Goal: Task Accomplishment & Management: Complete application form

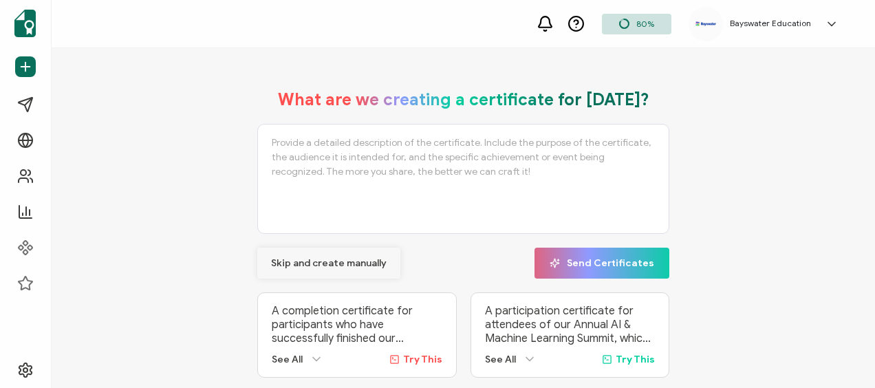
click at [318, 261] on span "Skip and create manually" at bounding box center [329, 264] width 116 height 10
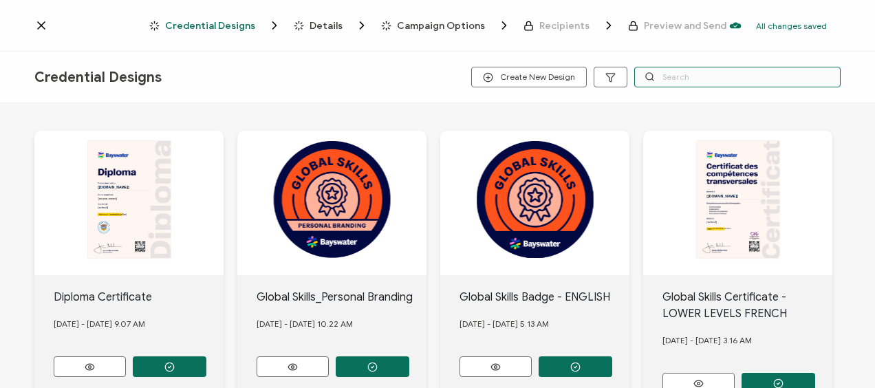
click at [680, 78] on input "text" at bounding box center [737, 77] width 206 height 21
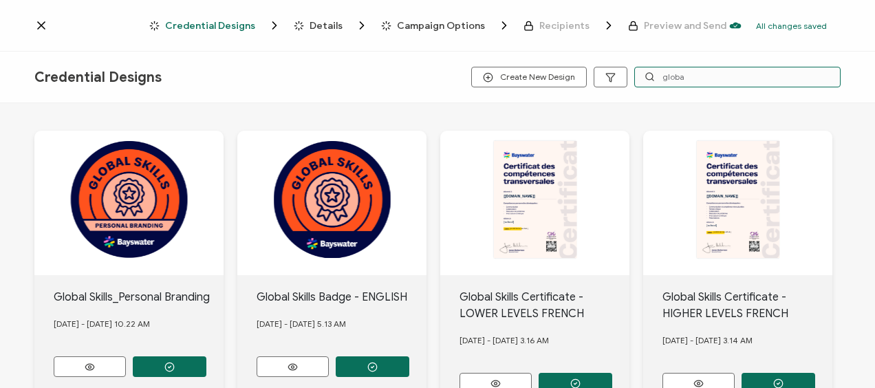
scroll to position [399, 0]
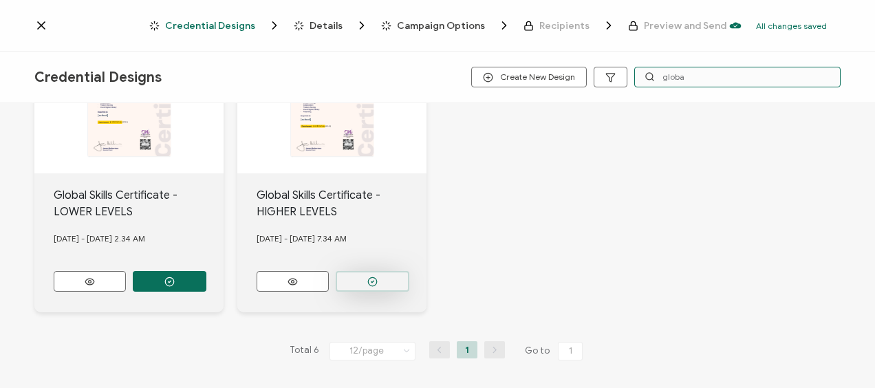
type input "globa"
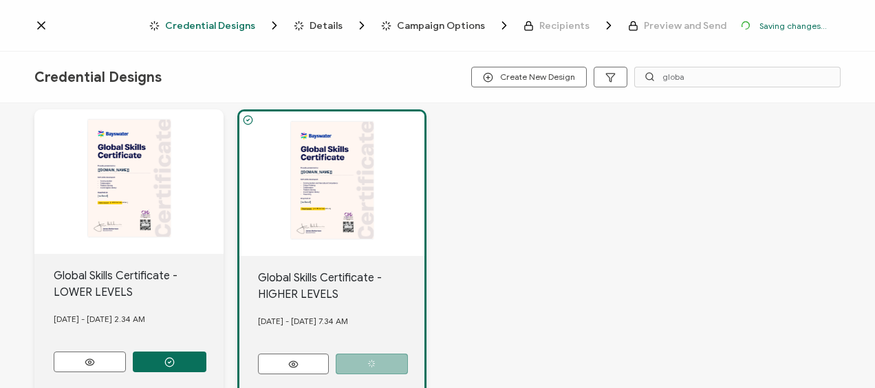
scroll to position [479, 0]
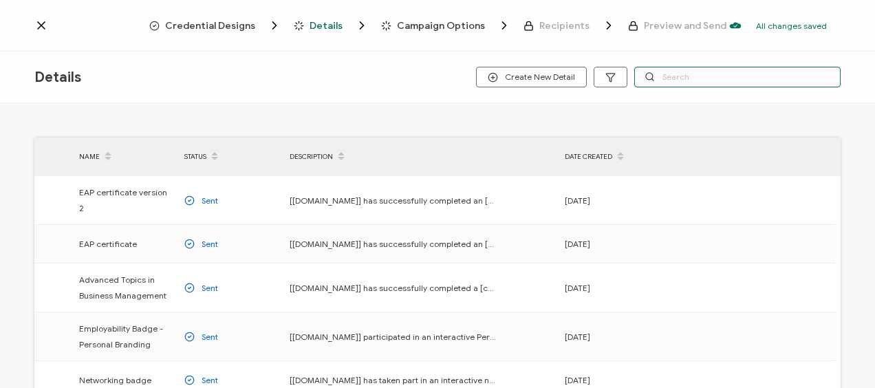
click at [695, 77] on input "text" at bounding box center [737, 77] width 206 height 21
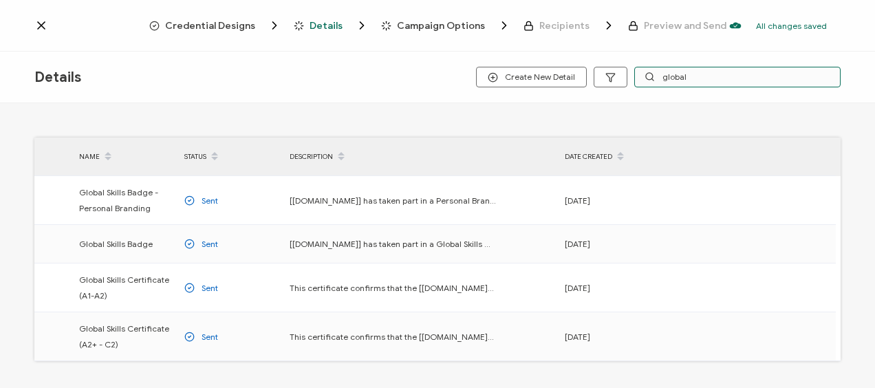
type input "global"
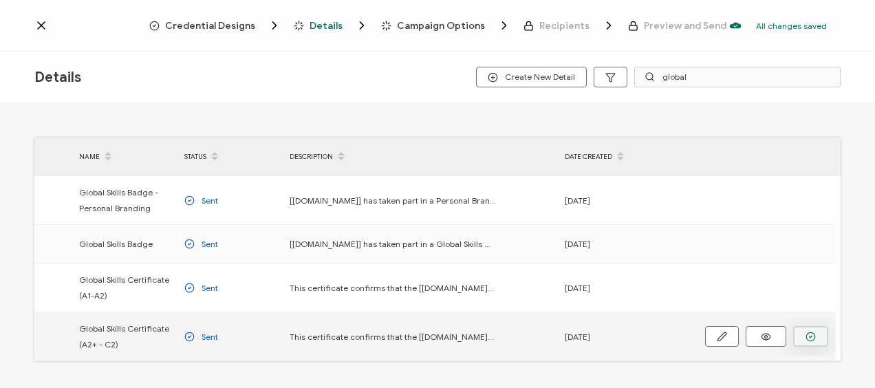
click at [0, 0] on icon "button" at bounding box center [0, 0] width 0 height 0
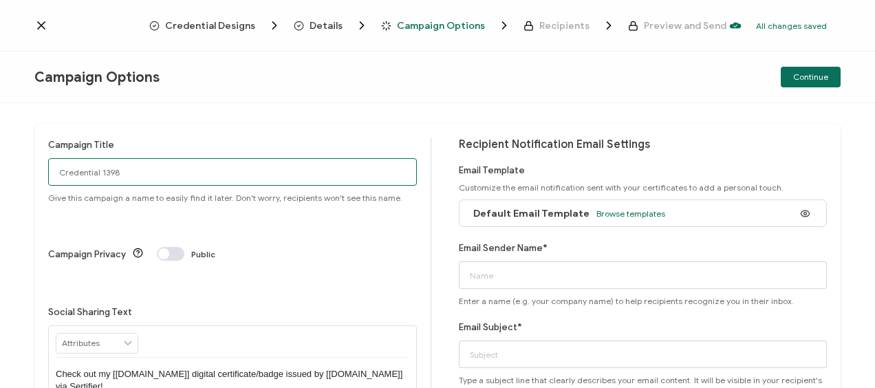
click at [182, 177] on input "Credential 1398" at bounding box center [232, 172] width 369 height 28
type input "Toronto2025-[DATE]-GS"
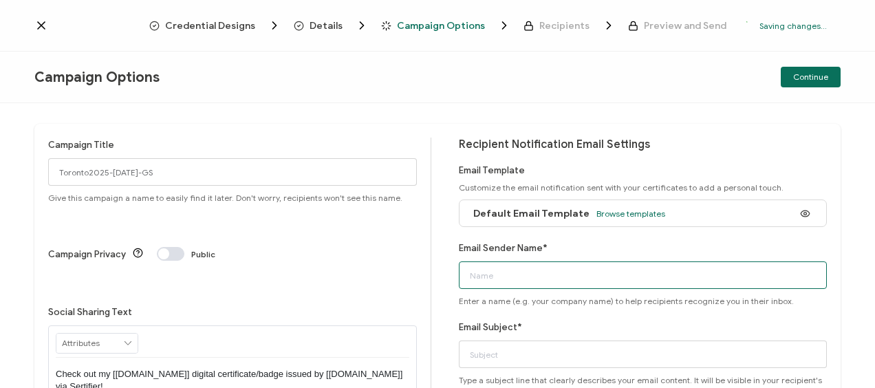
click at [519, 278] on input "Email Sender Name*" at bounding box center [643, 275] width 369 height 28
type input "Bayswater [GEOGRAPHIC_DATA]"
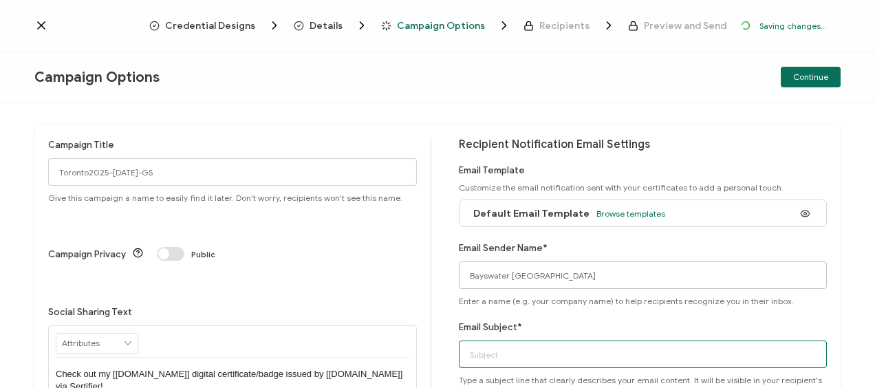
type input "Bayswater Global Skills Certificate"
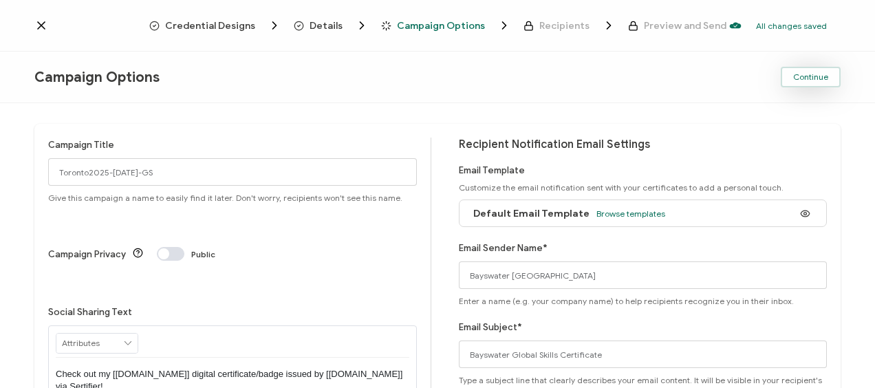
drag, startPoint x: 817, startPoint y: 74, endPoint x: 656, endPoint y: 96, distance: 162.5
click at [816, 74] on span "Continue" at bounding box center [810, 77] width 35 height 8
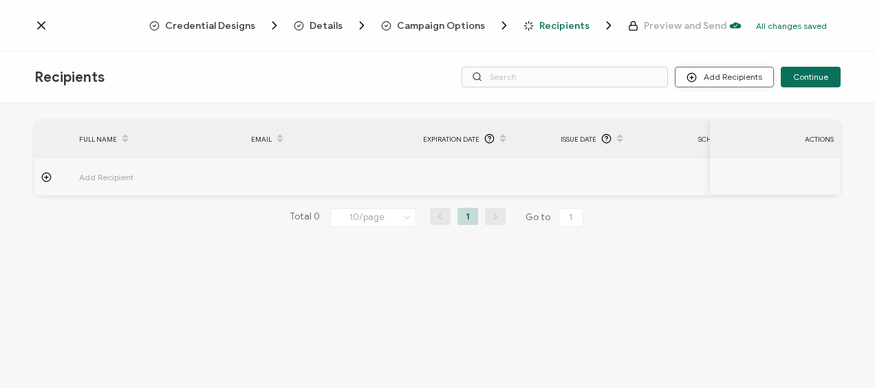
click at [720, 77] on button "Add Recipients" at bounding box center [724, 77] width 99 height 21
click at [727, 114] on span "Upload Recipients" at bounding box center [742, 114] width 69 height 10
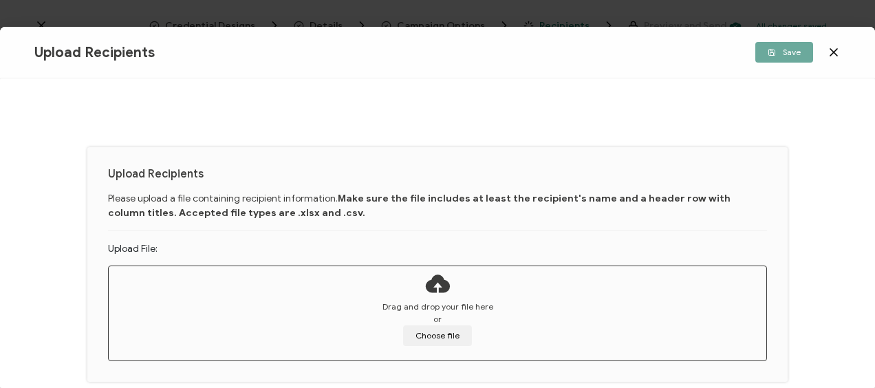
click at [381, 322] on div "Drag and drop your file here or Choose file" at bounding box center [438, 323] width 658 height 45
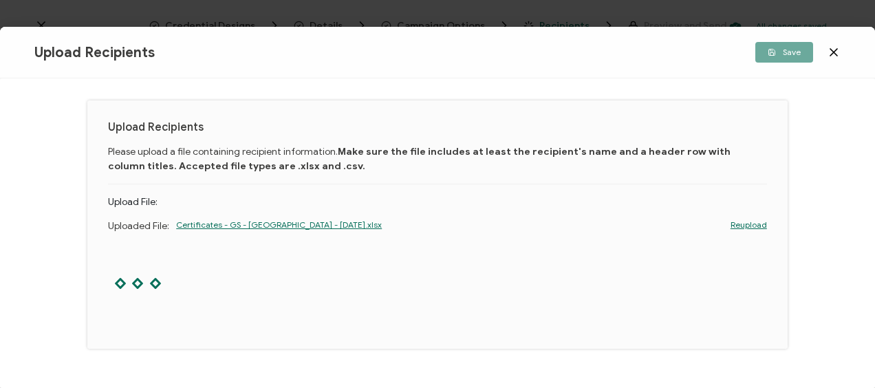
scroll to position [76, 0]
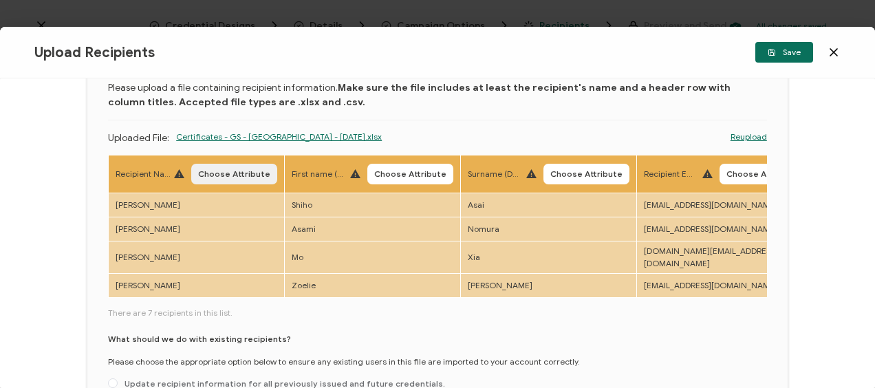
click at [242, 168] on button "Choose Attribute" at bounding box center [234, 174] width 86 height 21
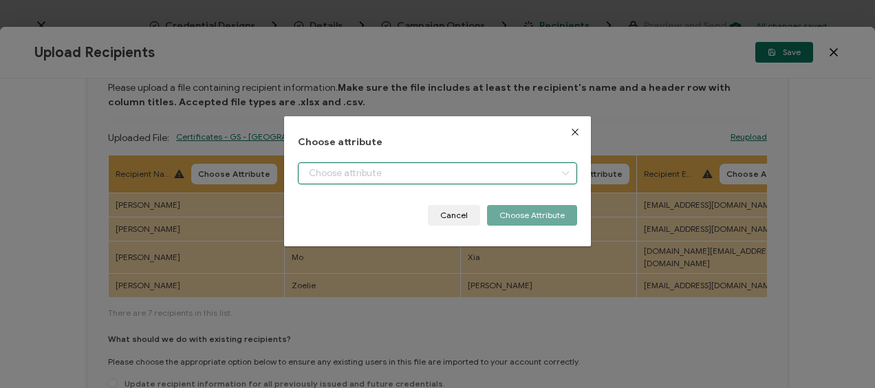
click at [356, 170] on input "dialog" at bounding box center [437, 173] width 279 height 22
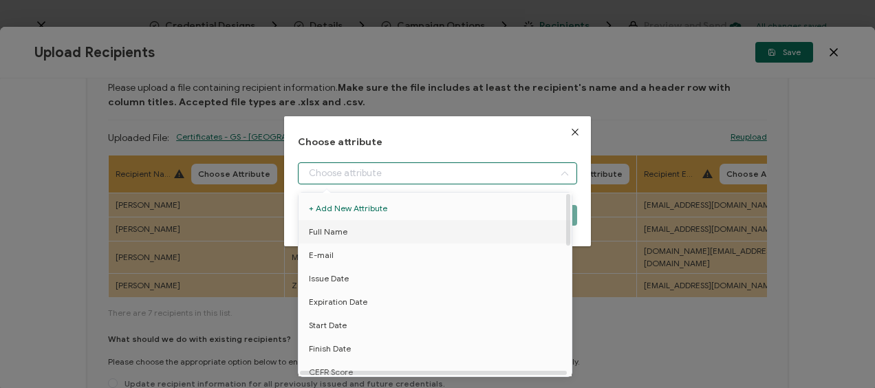
click at [341, 230] on span "Full Name" at bounding box center [328, 231] width 39 height 23
type input "Full Name"
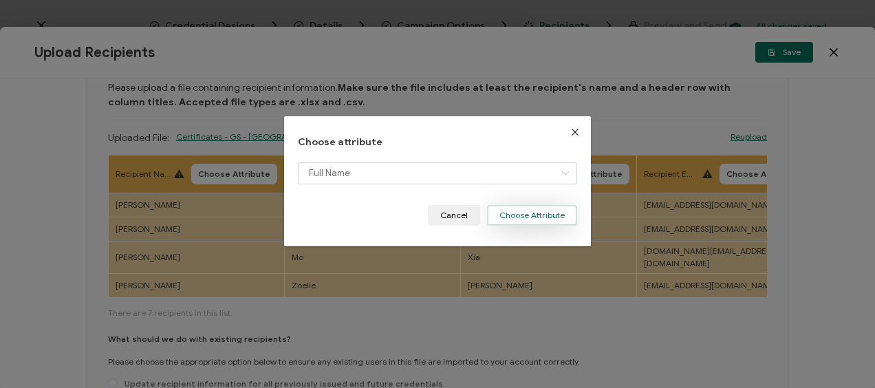
click at [517, 208] on button "Choose Attribute" at bounding box center [532, 215] width 90 height 21
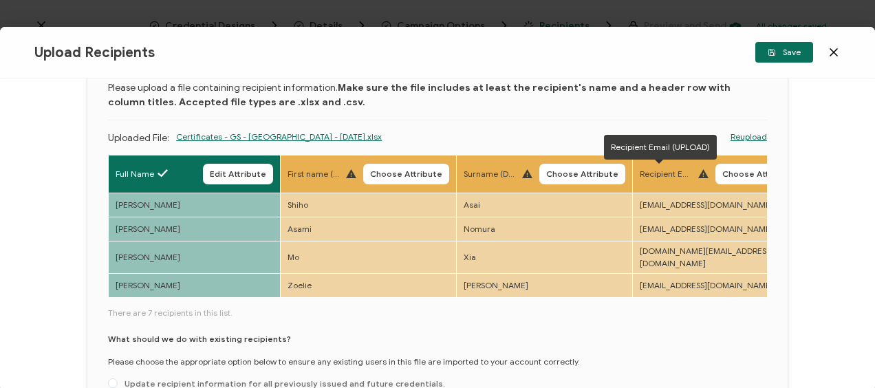
click at [749, 170] on span "Choose Attribute" at bounding box center [758, 174] width 72 height 8
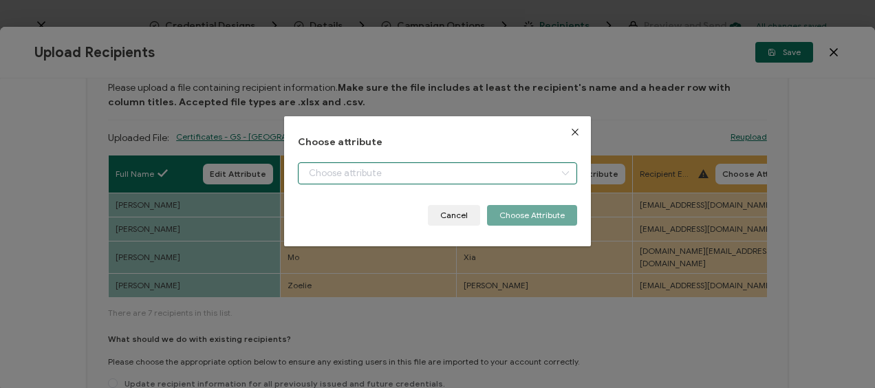
click at [381, 176] on input "dialog" at bounding box center [437, 173] width 279 height 22
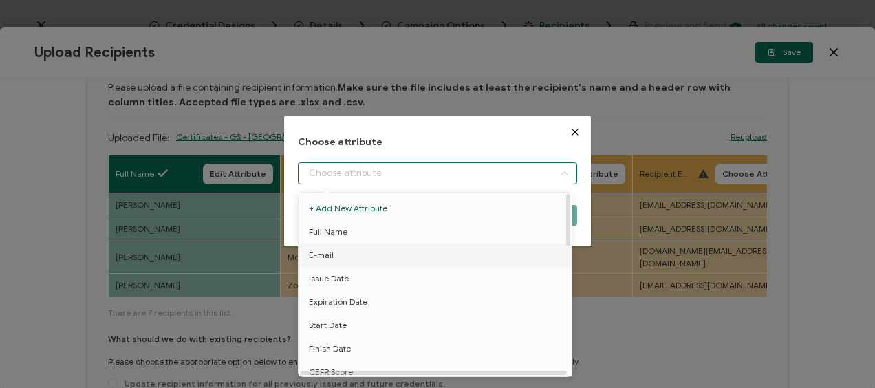
click at [331, 246] on span "E-mail" at bounding box center [321, 255] width 25 height 23
type input "E-mail"
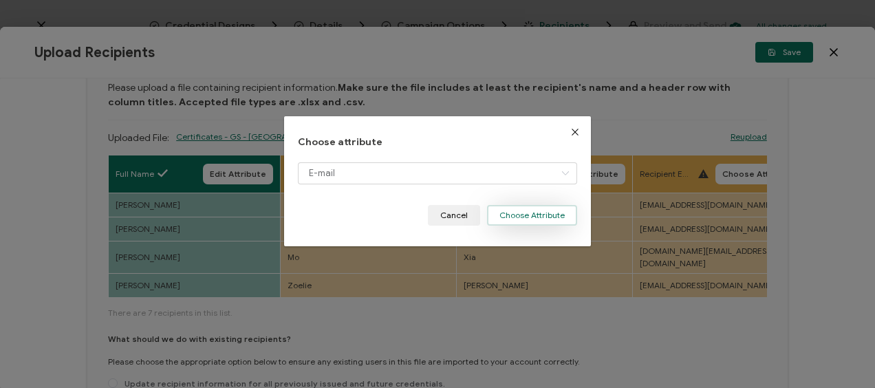
click at [518, 206] on button "Choose Attribute" at bounding box center [532, 215] width 90 height 21
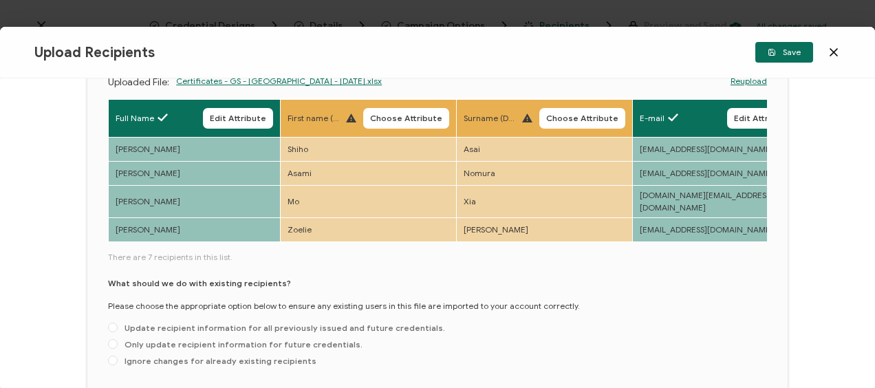
scroll to position [200, 0]
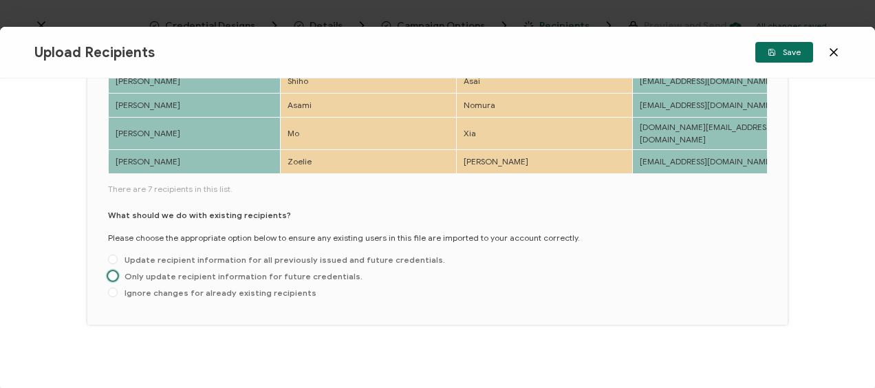
click at [131, 271] on span "Only update recipient information for future credentials." at bounding box center [240, 276] width 245 height 10
click at [118, 271] on input "Only update recipient information for future credentials." at bounding box center [113, 276] width 10 height 11
radio input "true"
drag, startPoint x: 142, startPoint y: 166, endPoint x: 188, endPoint y: 169, distance: 46.1
click at [188, 169] on div "Full Name Edit Attribute First name (DO NOT UPLOAD) Choose Attribute Surname (D…" at bounding box center [437, 103] width 659 height 145
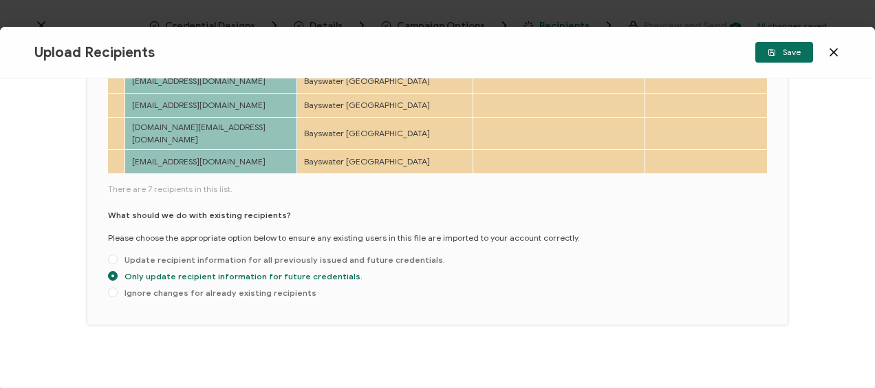
scroll to position [0, 0]
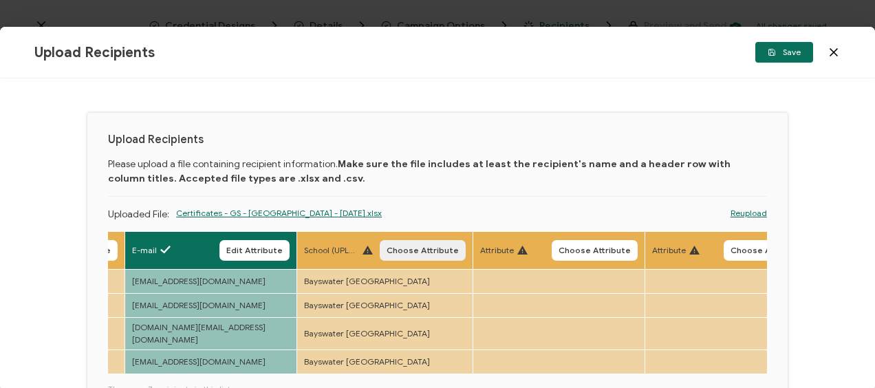
click at [413, 254] on span "Choose Attribute" at bounding box center [423, 250] width 72 height 8
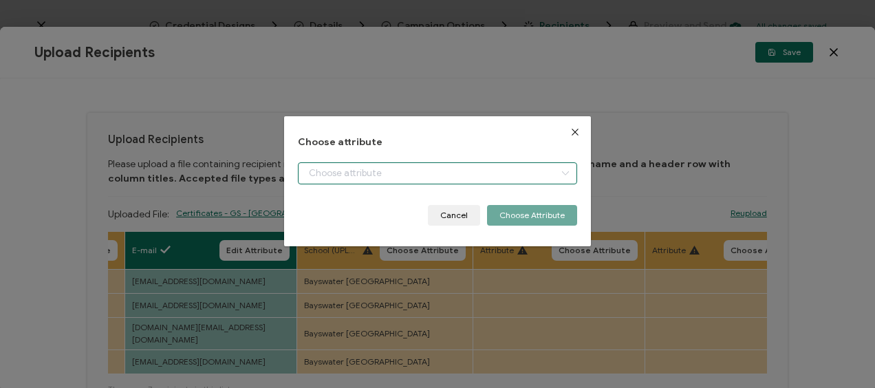
drag, startPoint x: 431, startPoint y: 172, endPoint x: 424, endPoint y: 180, distance: 10.7
click at [430, 172] on input "dialog" at bounding box center [437, 173] width 279 height 22
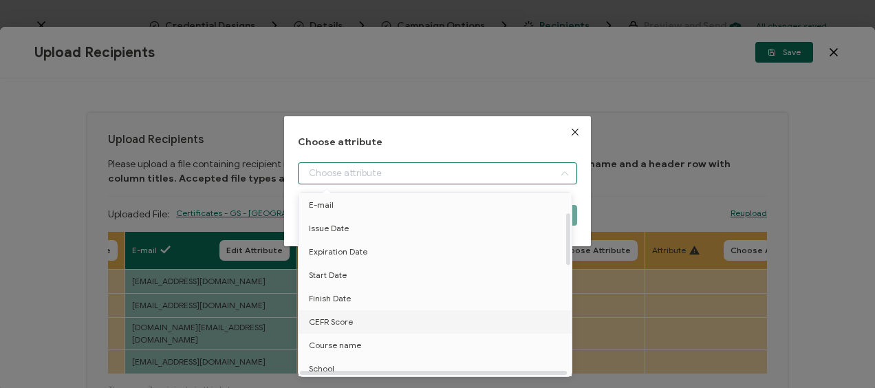
scroll to position [69, 0]
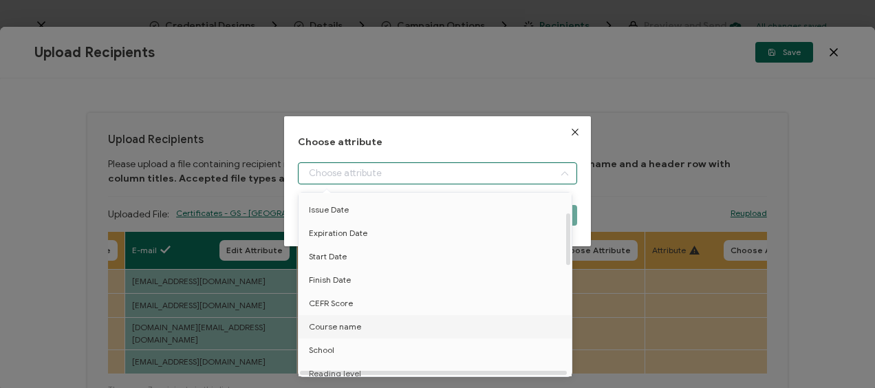
click at [352, 326] on span "Course name" at bounding box center [335, 326] width 52 height 23
type input "Course name"
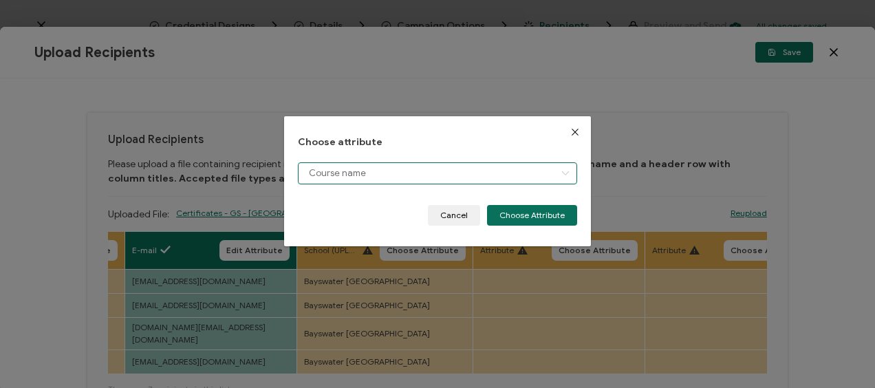
drag, startPoint x: 359, startPoint y: 171, endPoint x: 346, endPoint y: 213, distance: 44.0
click at [359, 173] on input "Course name" at bounding box center [437, 173] width 279 height 22
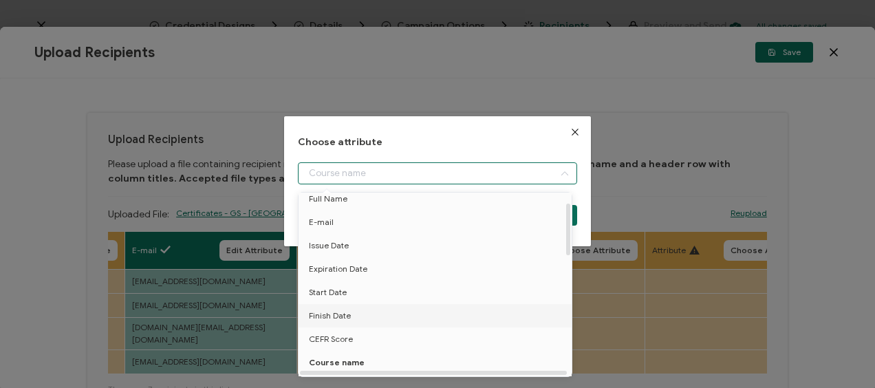
scroll to position [171, 0]
click at [343, 246] on li "School" at bounding box center [437, 248] width 285 height 23
type input "School"
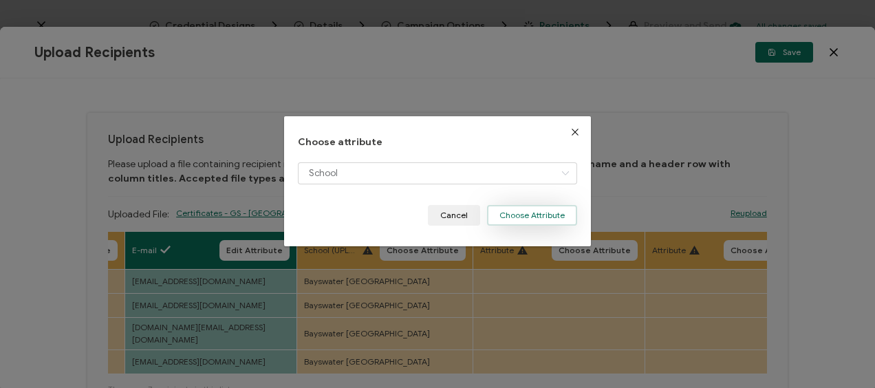
drag, startPoint x: 536, startPoint y: 211, endPoint x: 500, endPoint y: 208, distance: 35.9
click at [536, 212] on button "Choose Attribute" at bounding box center [532, 215] width 90 height 21
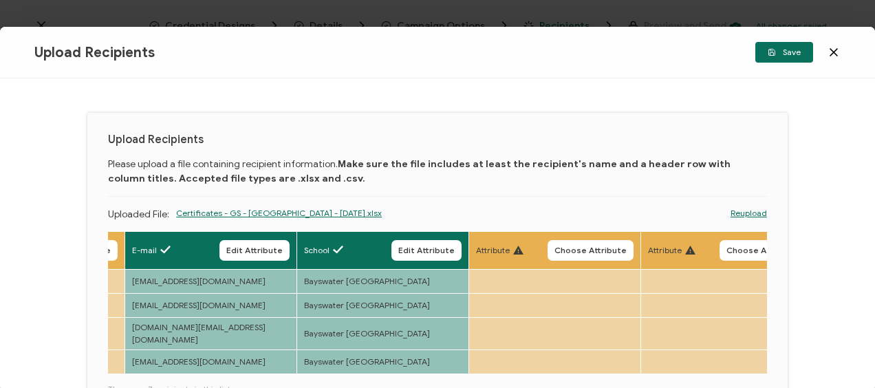
drag, startPoint x: 378, startPoint y: 367, endPoint x: 297, endPoint y: 361, distance: 82.1
click at [297, 361] on div "Full Name Edit Attribute First name (DO NOT UPLOAD) Choose Attribute Surname (D…" at bounding box center [437, 303] width 659 height 145
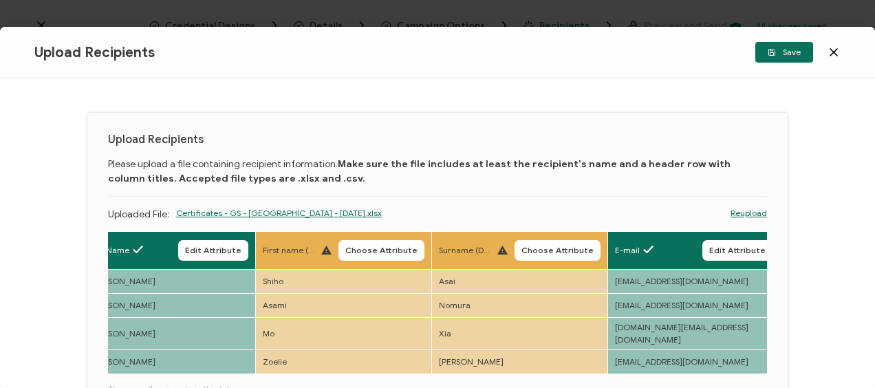
scroll to position [0, 0]
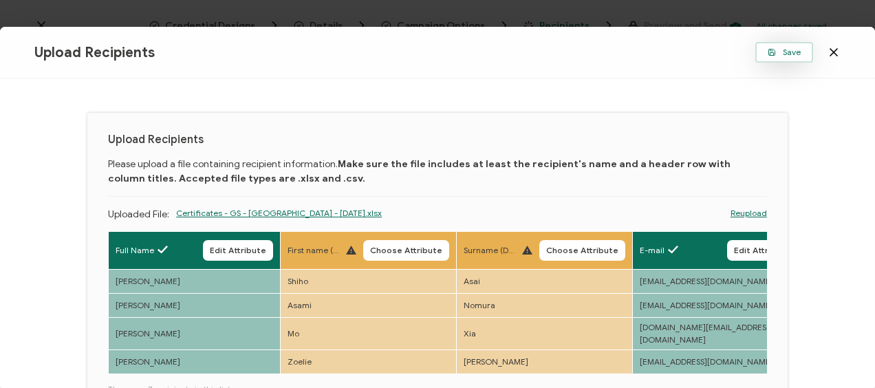
click at [766, 58] on button "Save" at bounding box center [784, 52] width 58 height 21
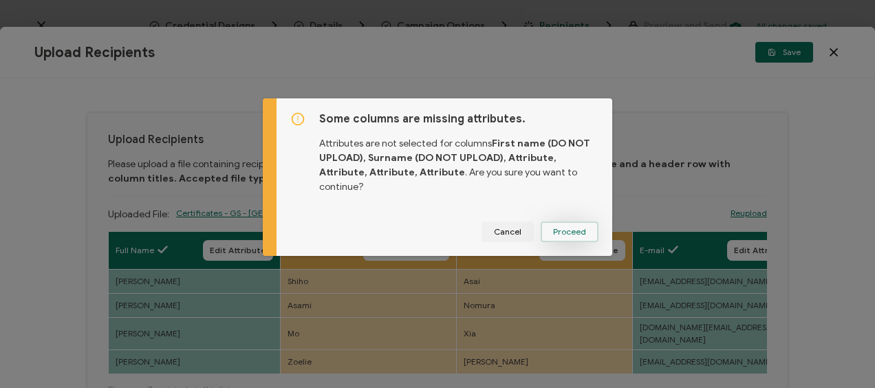
click at [561, 228] on span "Proceed" at bounding box center [569, 232] width 33 height 8
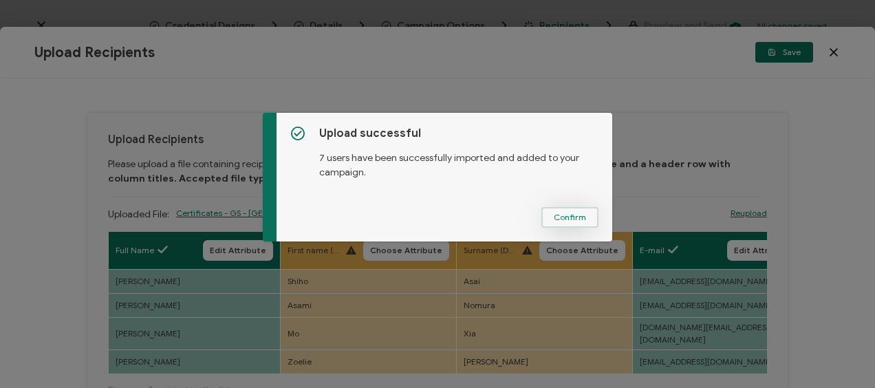
click at [565, 209] on button "Confirm" at bounding box center [569, 217] width 57 height 21
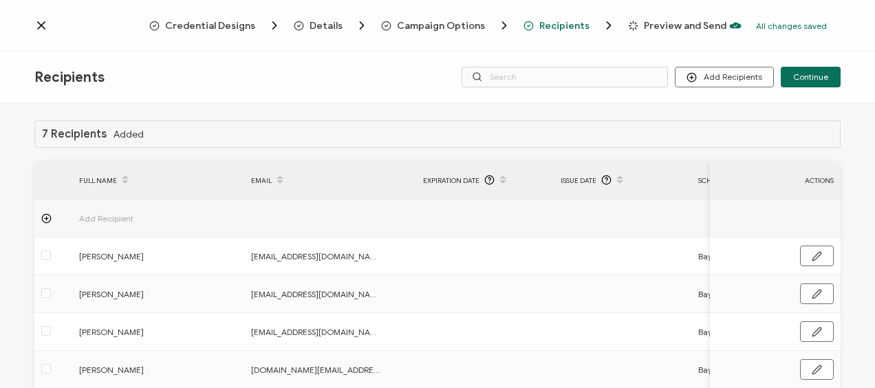
click at [644, 27] on span "Preview and Send" at bounding box center [685, 26] width 83 height 10
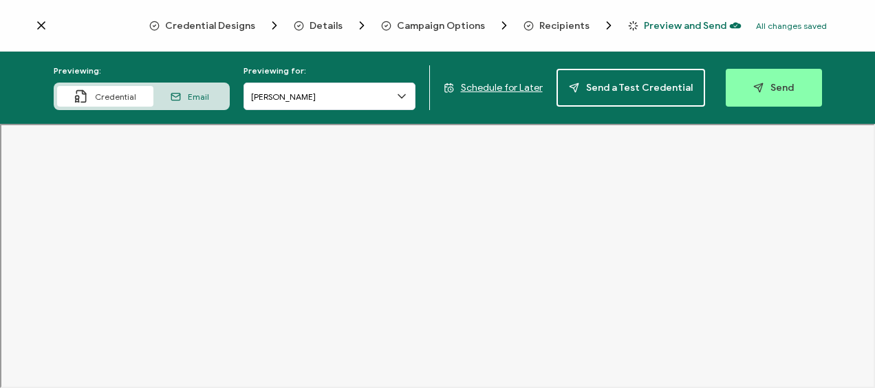
click at [497, 87] on span "Schedule for Later" at bounding box center [502, 88] width 82 height 12
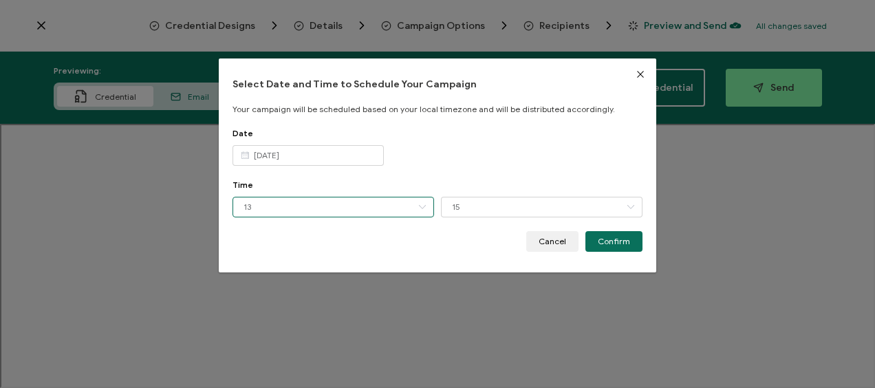
click at [360, 215] on input "13" at bounding box center [334, 207] width 202 height 21
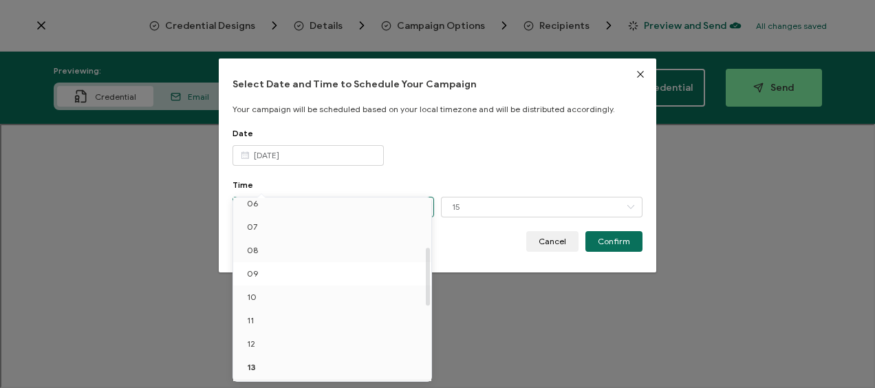
scroll to position [219, 0]
click at [320, 275] on li "12" at bounding box center [334, 274] width 203 height 23
click at [254, 277] on li "12" at bounding box center [334, 274] width 203 height 23
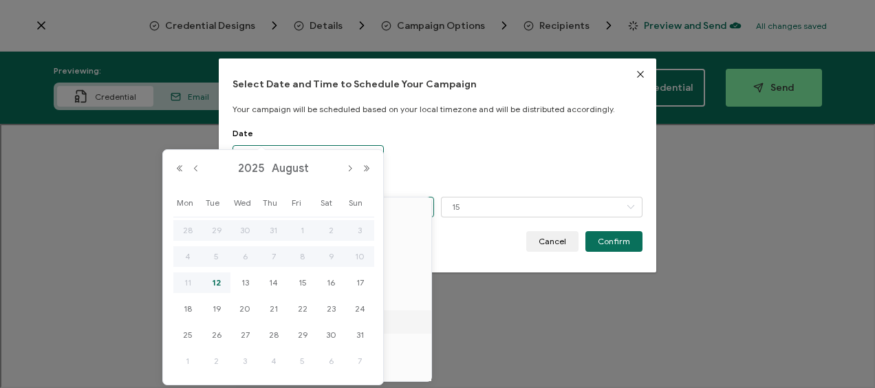
click at [356, 153] on body "Credential Designs Details Campaign Options Recipients Preview and Send All cha…" at bounding box center [437, 194] width 875 height 388
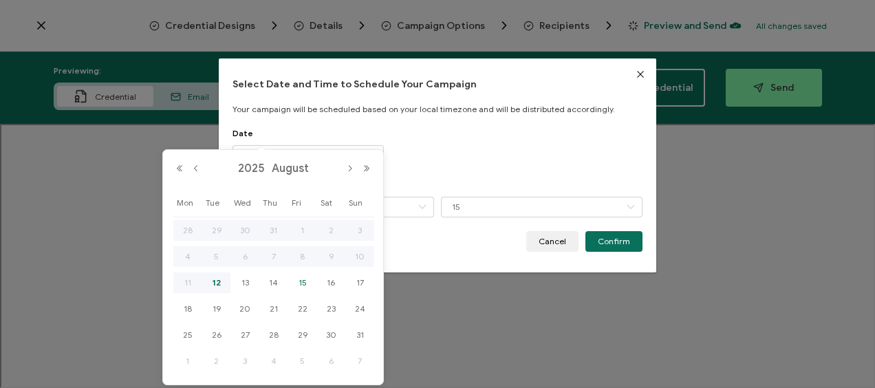
click at [306, 279] on span "15" at bounding box center [302, 283] width 17 height 17
type input "[DATE]"
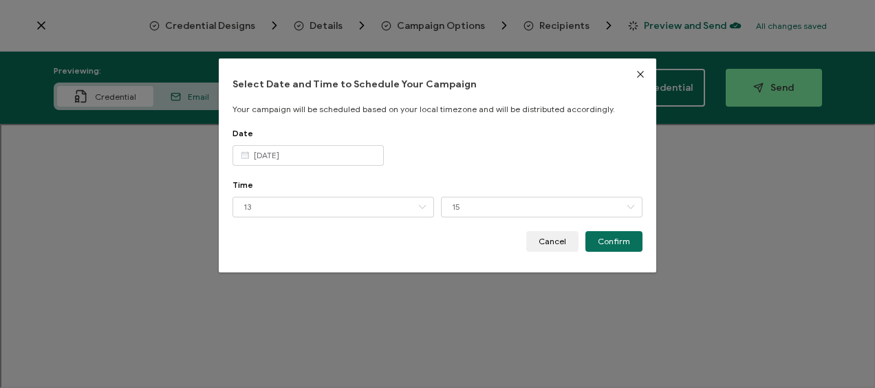
click at [458, 133] on div "Date" at bounding box center [438, 133] width 410 height 10
click at [338, 208] on input "13" at bounding box center [334, 207] width 202 height 21
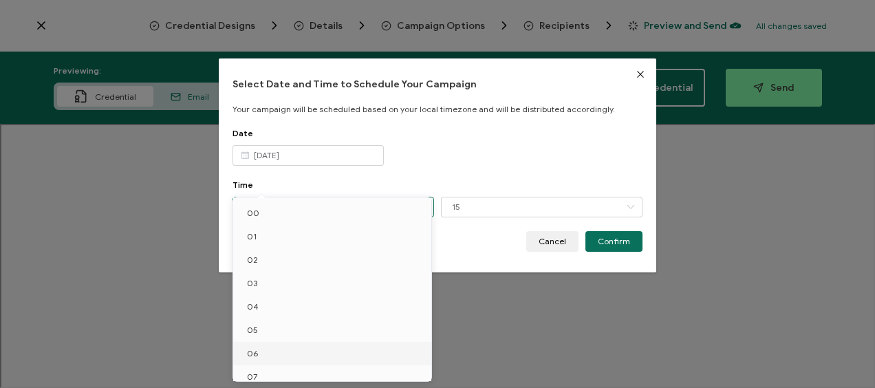
scroll to position [150, 0]
drag, startPoint x: 293, startPoint y: 338, endPoint x: 334, endPoint y: 311, distance: 49.0
click at [293, 338] on li "12" at bounding box center [334, 343] width 203 height 23
type input "12"
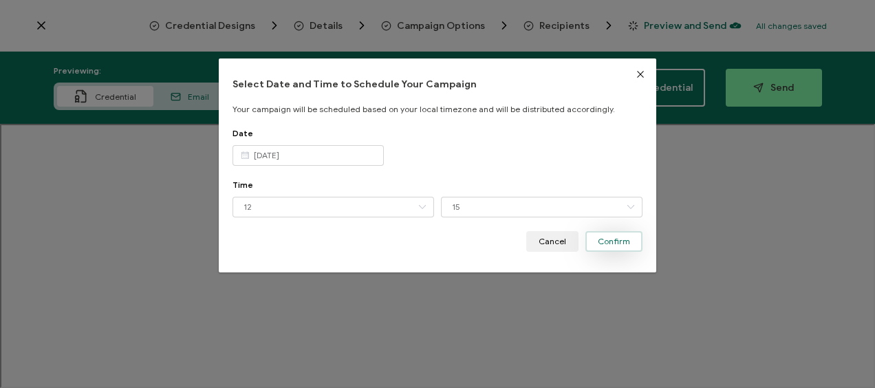
click at [610, 242] on span "Confirm" at bounding box center [614, 241] width 32 height 8
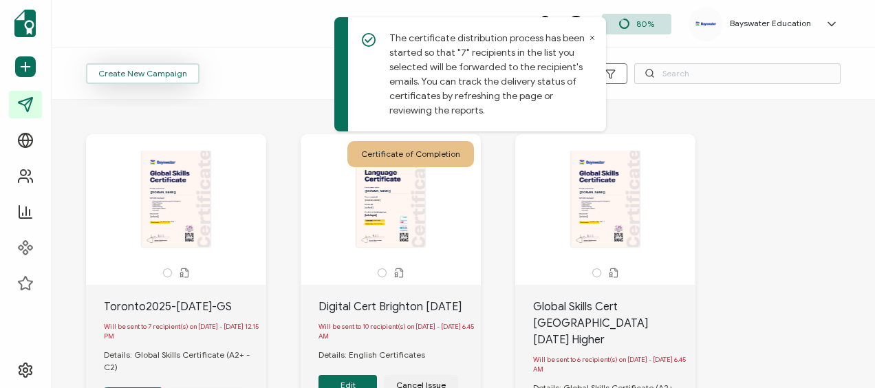
click at [144, 83] on button "Create New Campaign" at bounding box center [143, 73] width 114 height 21
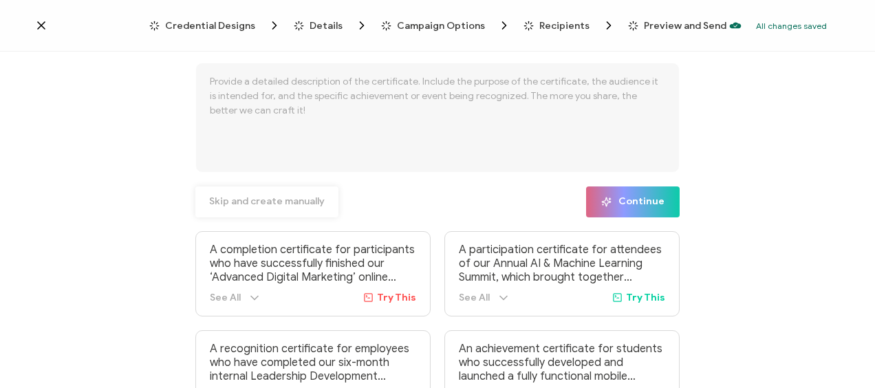
click at [281, 202] on span "Skip and create manually" at bounding box center [267, 202] width 116 height 10
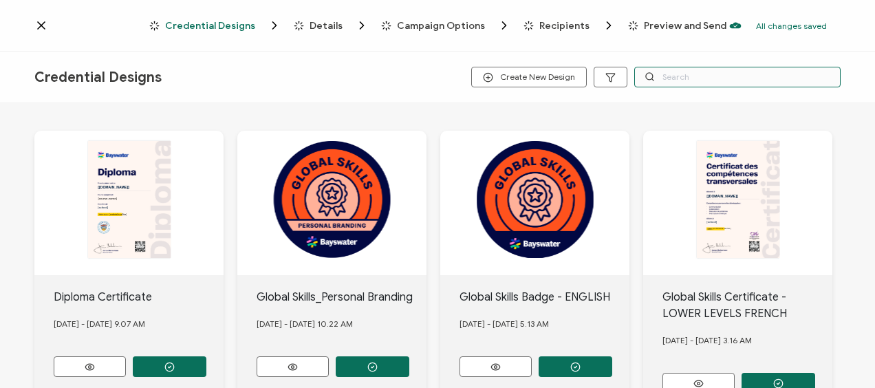
click at [702, 76] on input "text" at bounding box center [737, 77] width 206 height 21
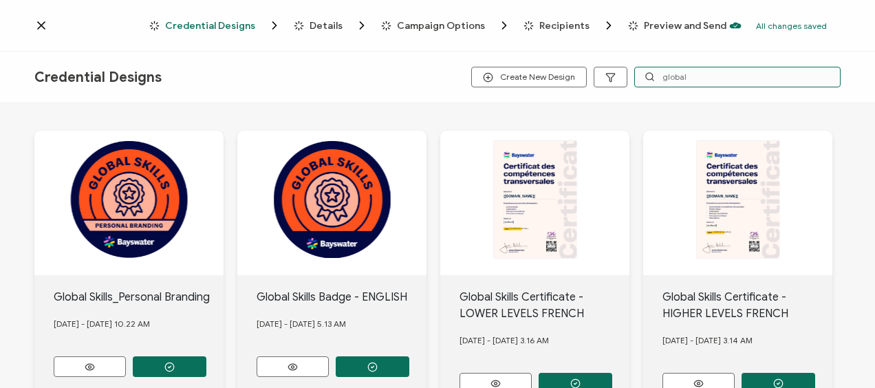
scroll to position [399, 0]
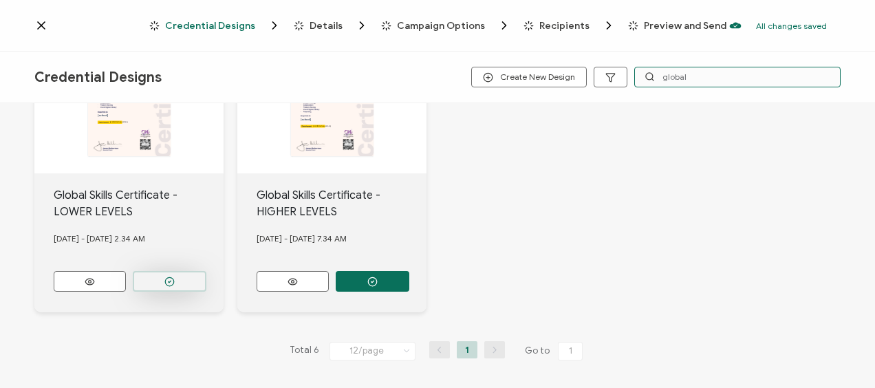
type input "global"
drag, startPoint x: 162, startPoint y: 271, endPoint x: 250, endPoint y: 259, distance: 88.9
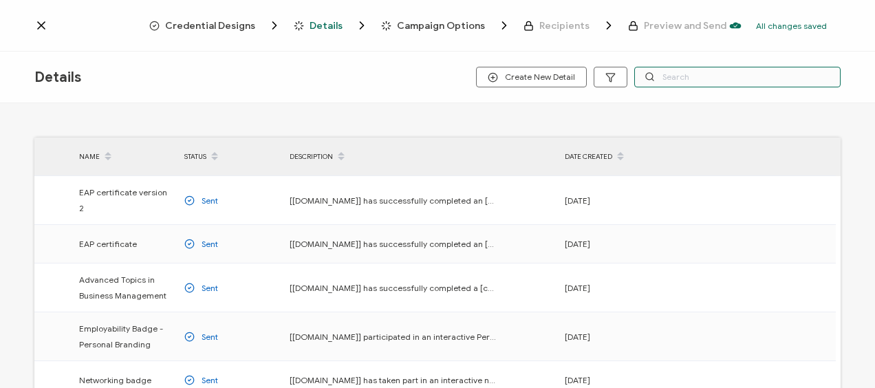
click at [682, 80] on input "text" at bounding box center [737, 77] width 206 height 21
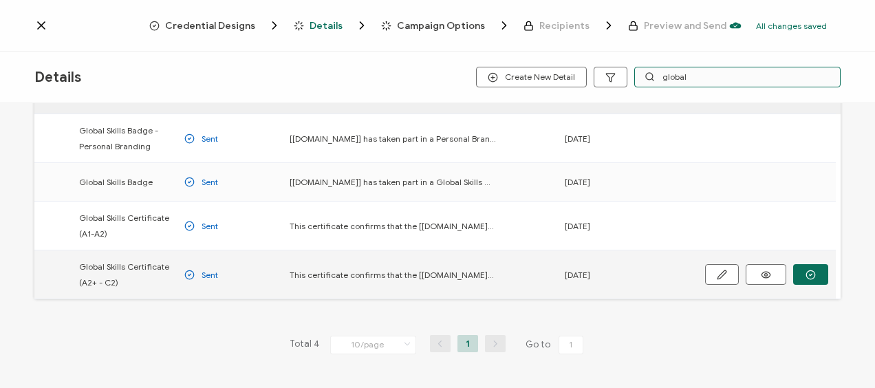
scroll to position [69, 0]
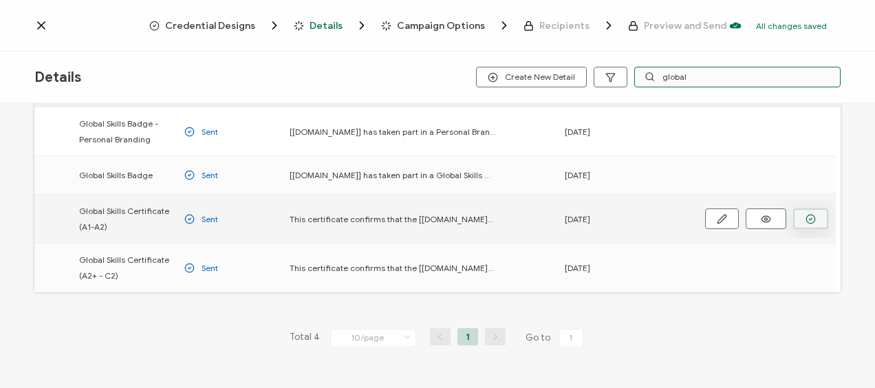
type input "global"
click at [0, 0] on icon "button" at bounding box center [0, 0] width 0 height 0
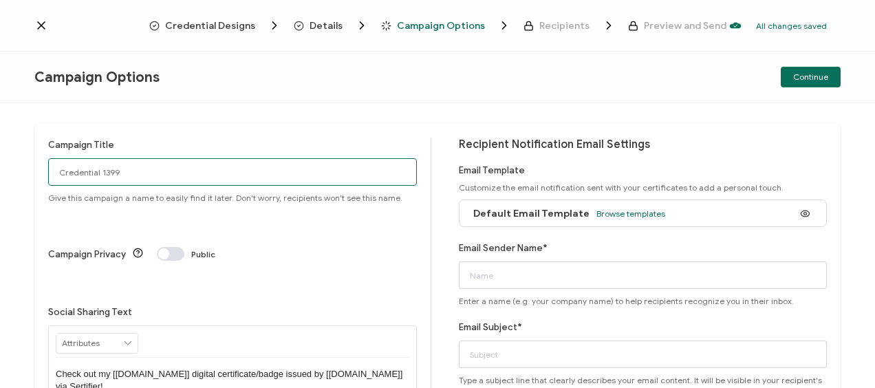
click at [199, 174] on input "Credential 1399" at bounding box center [232, 172] width 369 height 28
type input "B"
type input "Toronto2025-[DATE]-GS-A1"
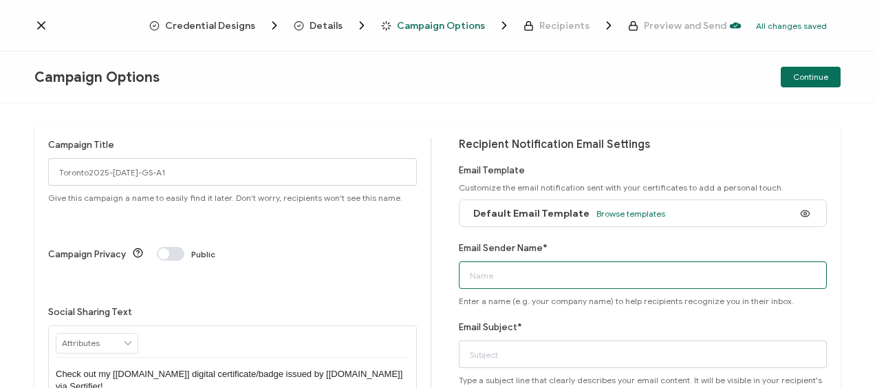
click at [483, 270] on input "Email Sender Name*" at bounding box center [643, 275] width 369 height 28
type input "Bayswater [GEOGRAPHIC_DATA]"
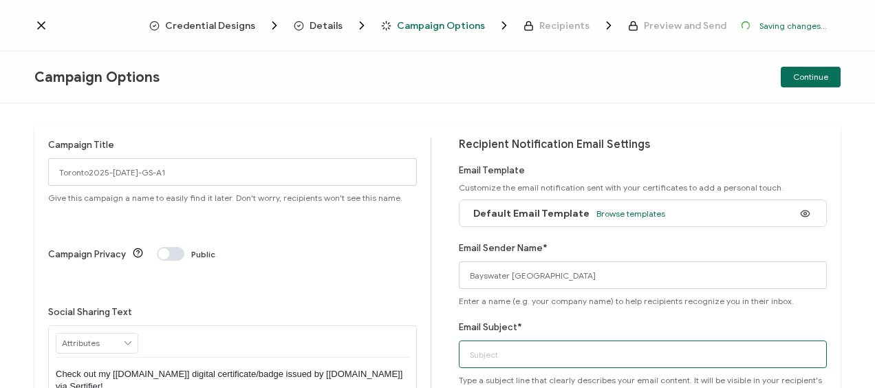
type input "Bayswater Global Skills Certificate"
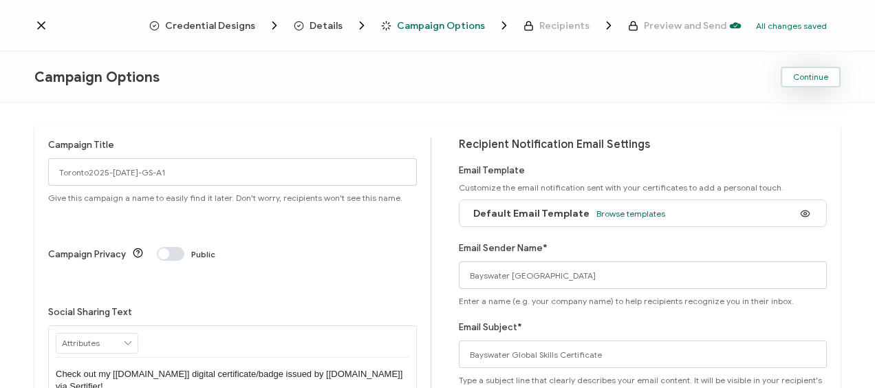
click at [793, 86] on button "Continue" at bounding box center [811, 77] width 60 height 21
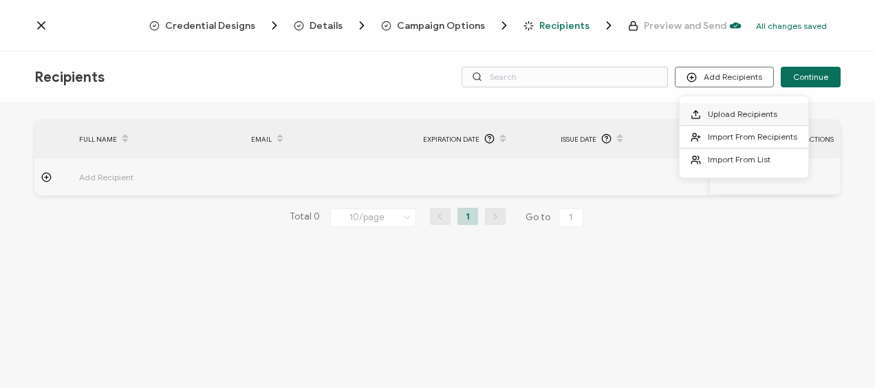
click at [720, 110] on span "Upload Recipients" at bounding box center [742, 114] width 69 height 10
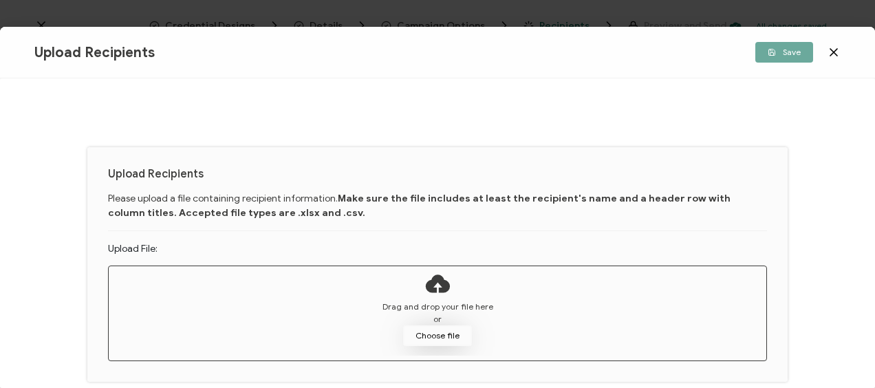
click at [407, 330] on button "Choose file" at bounding box center [437, 335] width 69 height 21
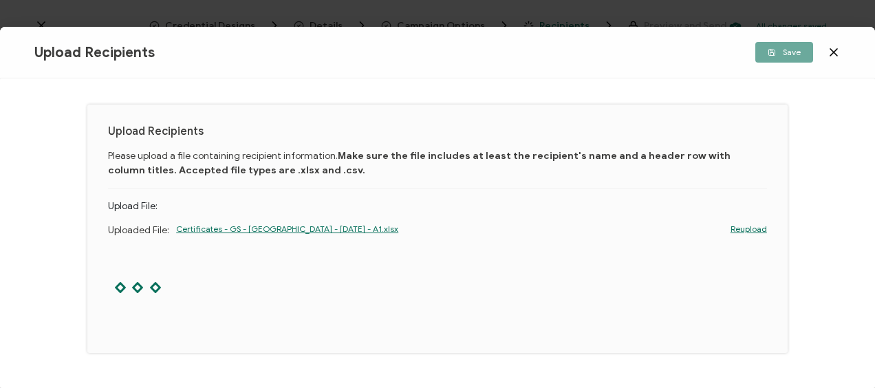
scroll to position [76, 0]
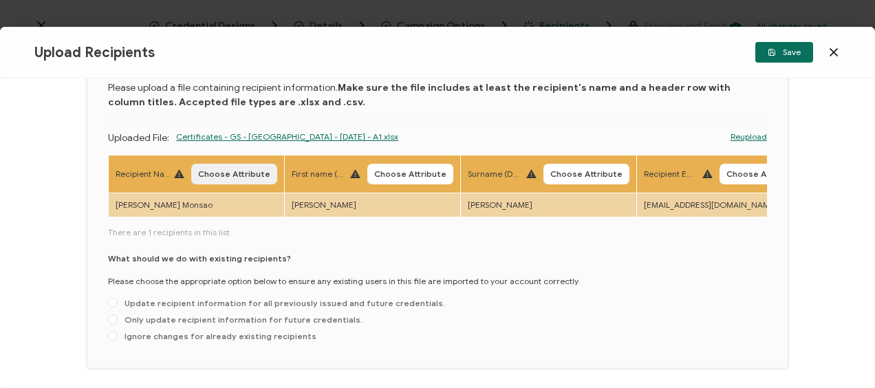
click at [219, 177] on span "Choose Attribute" at bounding box center [234, 174] width 72 height 8
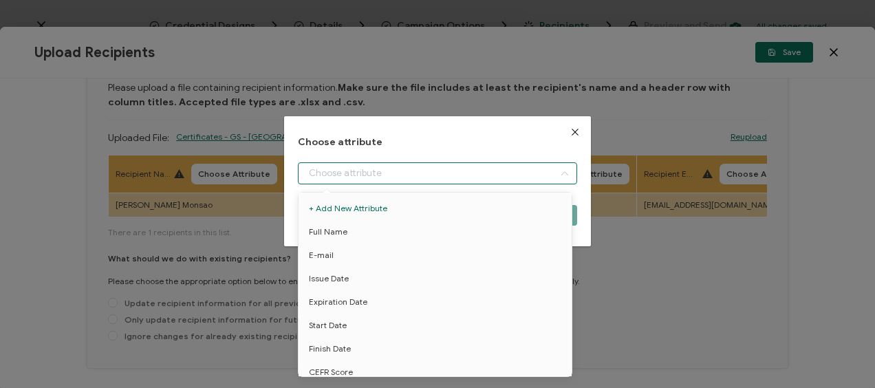
click at [364, 179] on input "dialog" at bounding box center [437, 173] width 279 height 22
click at [338, 229] on span "Full Name" at bounding box center [328, 231] width 39 height 23
type input "Full Name"
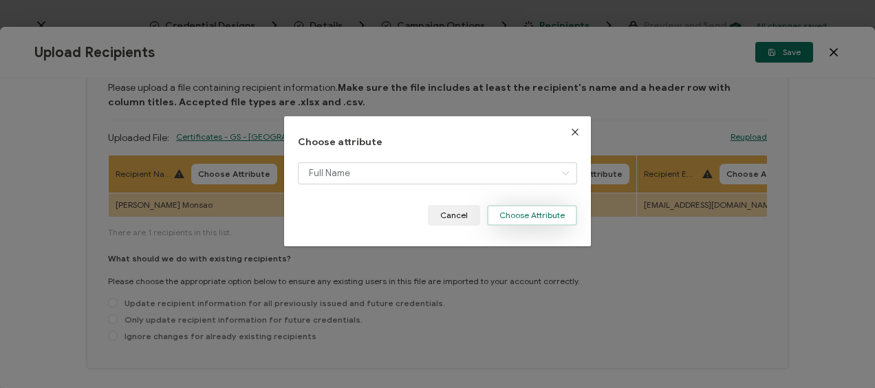
click at [513, 216] on button "Choose Attribute" at bounding box center [532, 215] width 90 height 21
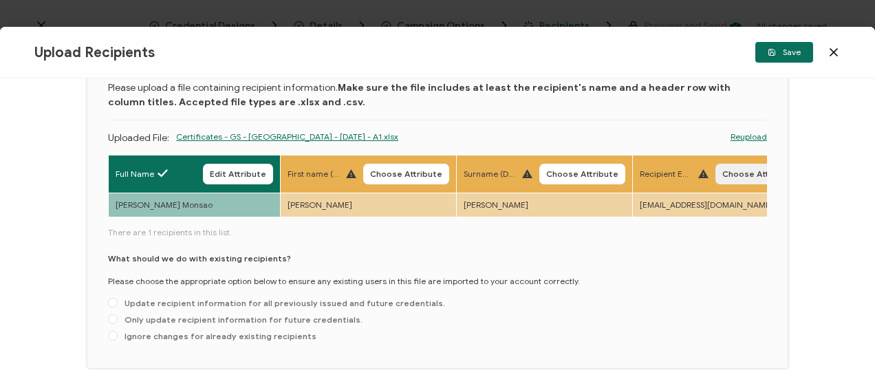
click at [736, 168] on button "Choose Attribute" at bounding box center [758, 174] width 86 height 21
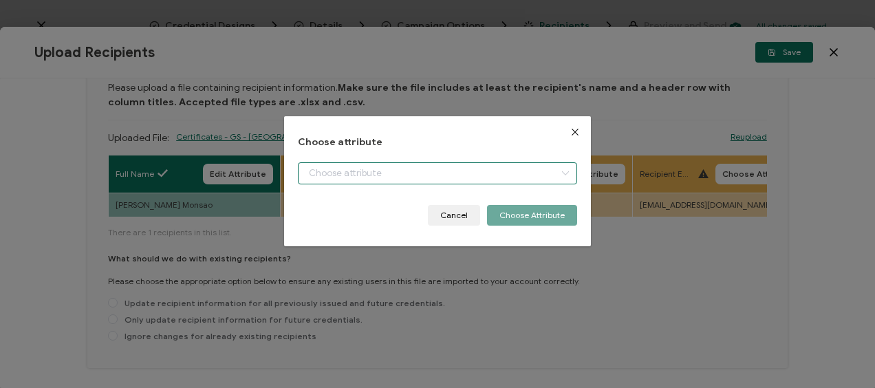
click at [402, 179] on input "dialog" at bounding box center [437, 173] width 279 height 22
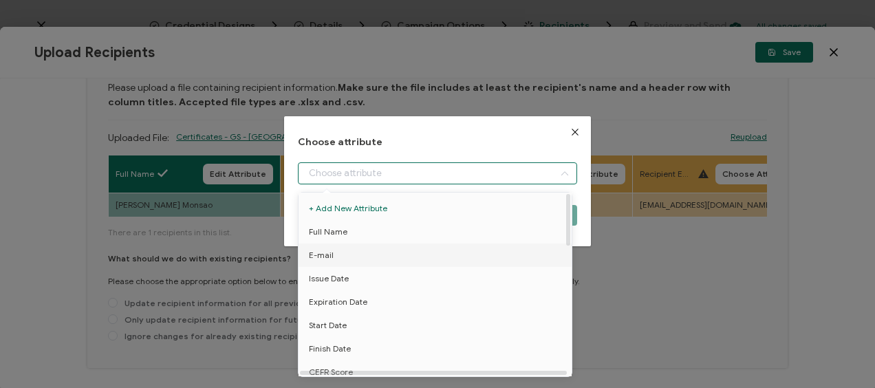
click at [346, 261] on li "E-mail" at bounding box center [437, 255] width 285 height 23
type input "E-mail"
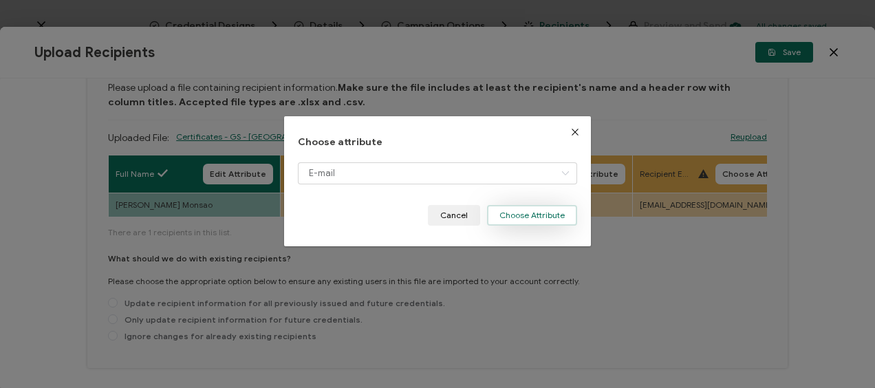
click at [545, 215] on button "Choose Attribute" at bounding box center [532, 215] width 90 height 21
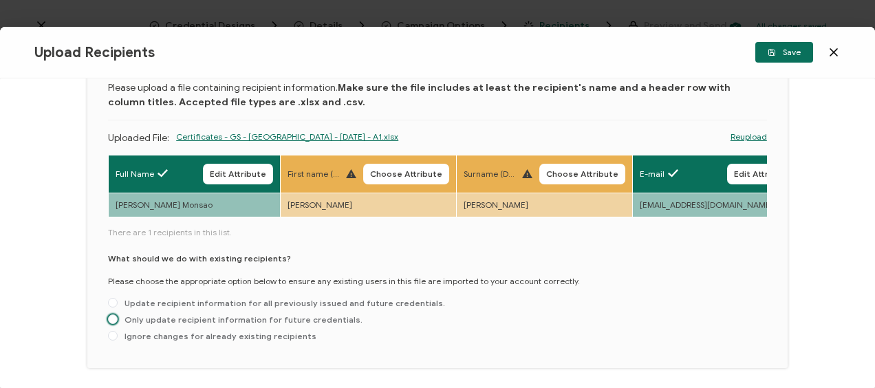
click at [140, 324] on span "Only update recipient information for future credentials." at bounding box center [240, 319] width 245 height 10
click at [118, 324] on input "Only update recipient information for future credentials." at bounding box center [113, 319] width 10 height 11
radio input "true"
drag, startPoint x: 156, startPoint y: 218, endPoint x: 182, endPoint y: 223, distance: 25.9
click at [182, 223] on div "Full Name Edit Attribute First name (DO NOT UPLOAD) Choose Attribute Surname (D…" at bounding box center [437, 251] width 659 height 193
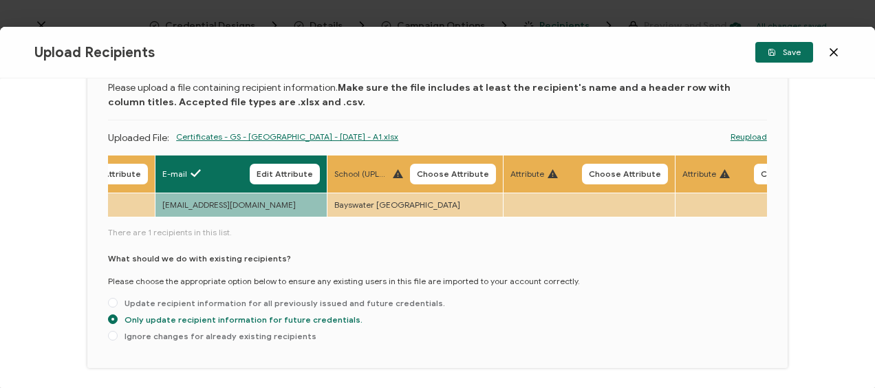
scroll to position [0, 479]
click at [422, 173] on span "Choose Attribute" at bounding box center [452, 174] width 72 height 8
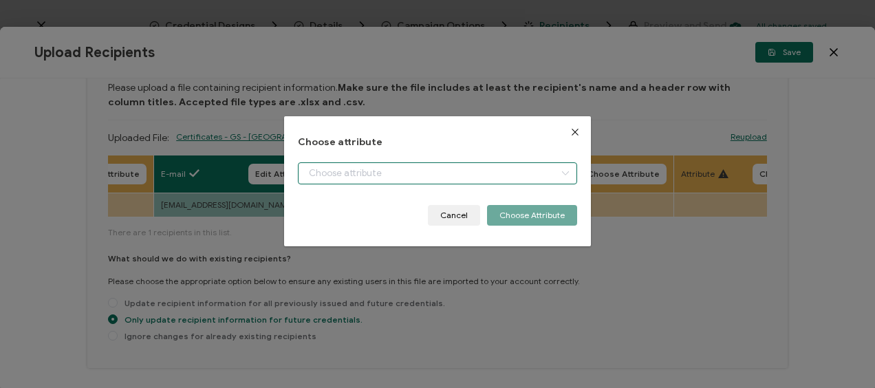
click at [356, 170] on input "dialog" at bounding box center [437, 173] width 279 height 22
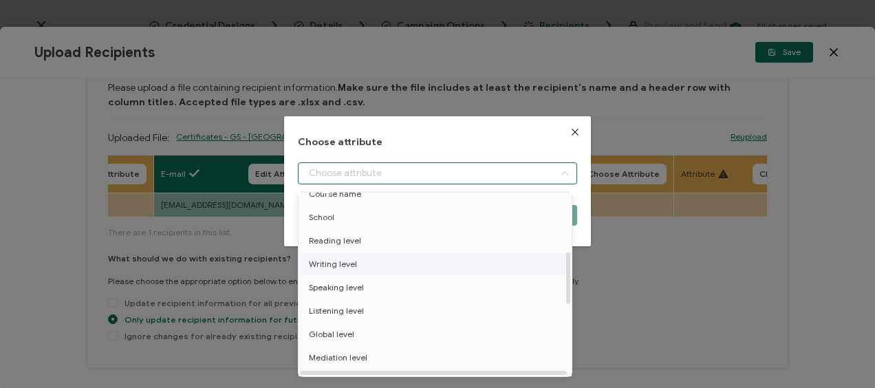
scroll to position [206, 0]
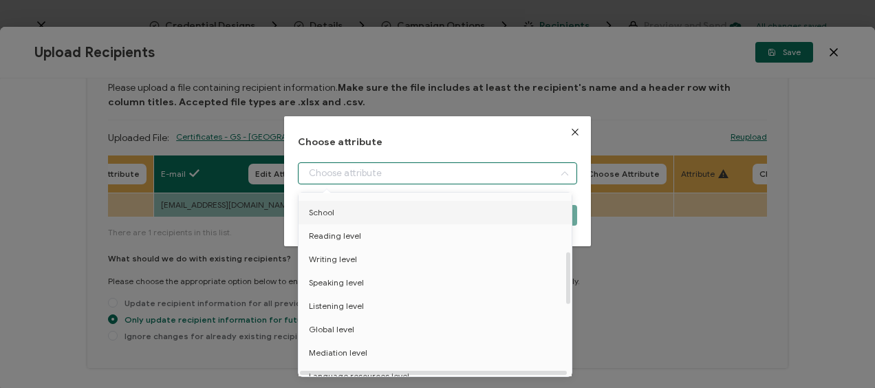
click at [334, 209] on li "School" at bounding box center [437, 212] width 285 height 23
type input "School"
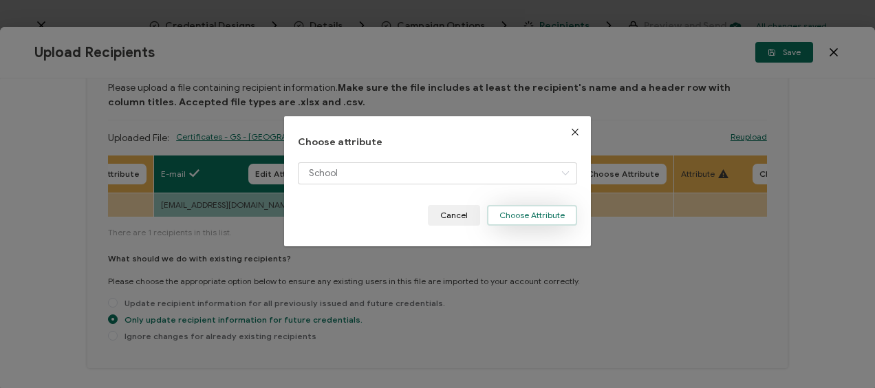
click at [527, 208] on button "Choose Attribute" at bounding box center [532, 215] width 90 height 21
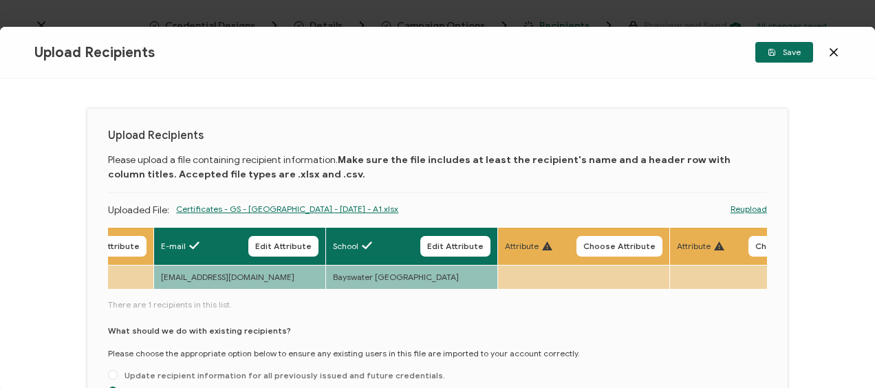
scroll to position [0, 0]
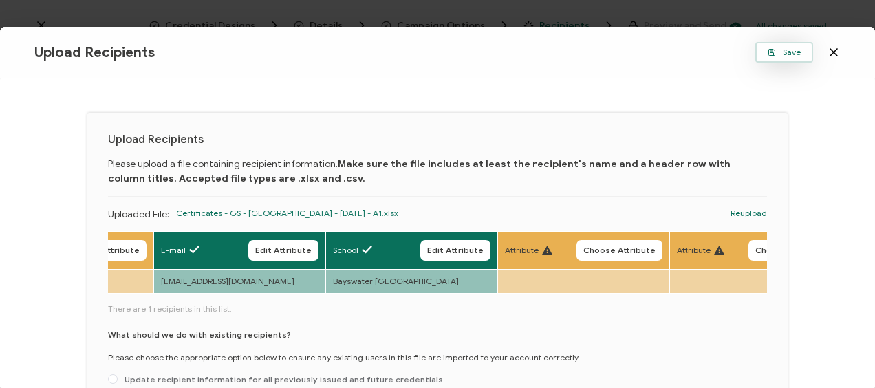
click at [780, 48] on span "Save" at bounding box center [784, 52] width 33 height 8
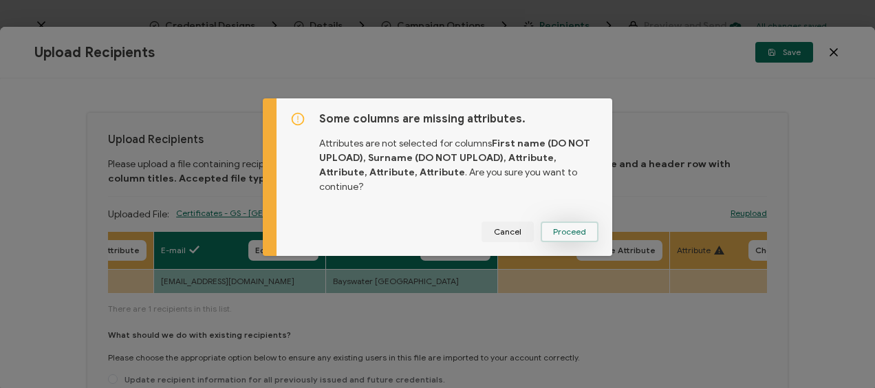
drag, startPoint x: 572, startPoint y: 225, endPoint x: 546, endPoint y: 217, distance: 27.2
click at [572, 228] on span "Proceed" at bounding box center [569, 232] width 33 height 8
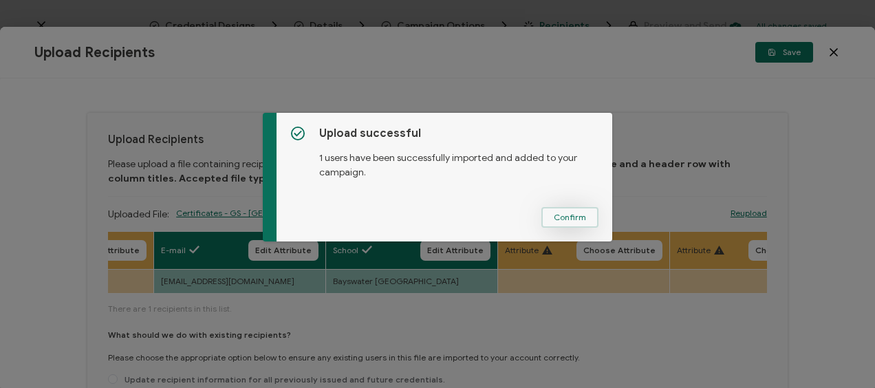
click at [568, 217] on span "Confirm" at bounding box center [570, 217] width 32 height 8
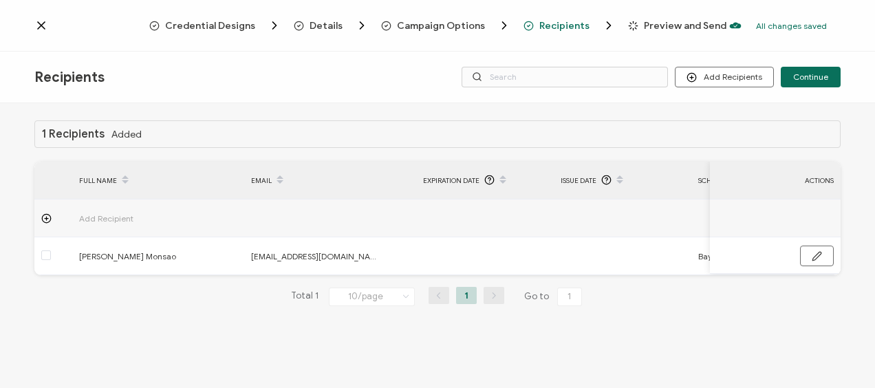
click at [656, 25] on span "Preview and Send" at bounding box center [685, 26] width 83 height 10
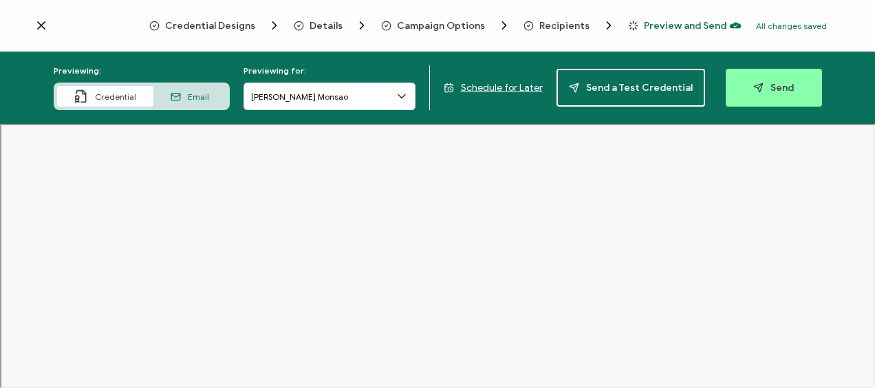
click at [516, 89] on span "Schedule for Later" at bounding box center [502, 88] width 82 height 12
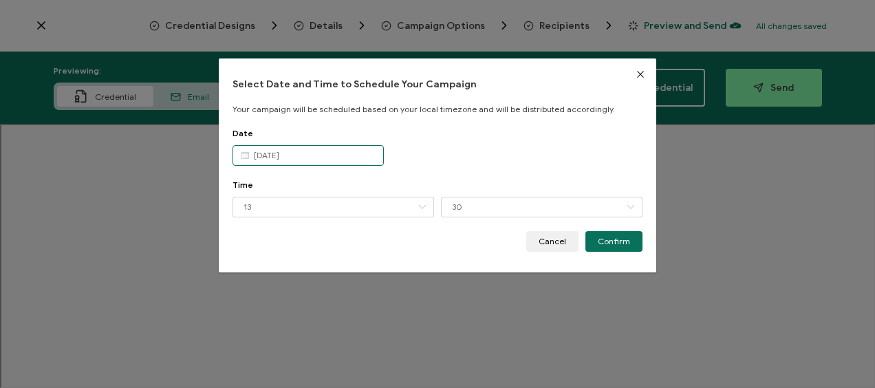
click at [326, 164] on body "Credential Designs Details Campaign Options Recipients Preview and Send All cha…" at bounding box center [437, 194] width 875 height 388
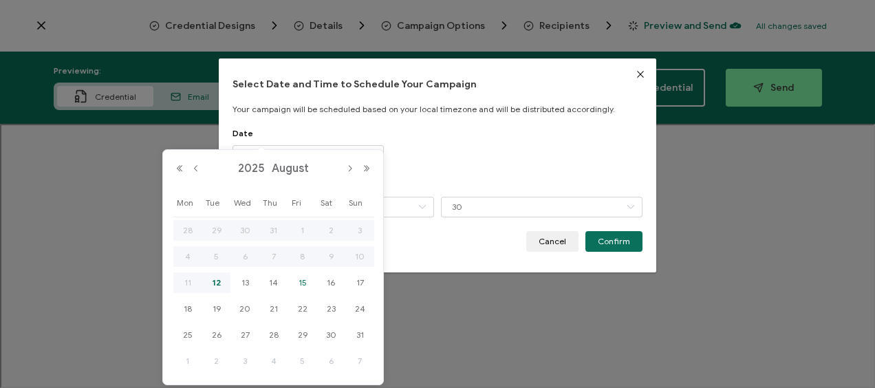
click at [308, 284] on span "15" at bounding box center [302, 283] width 17 height 17
type input "[DATE]"
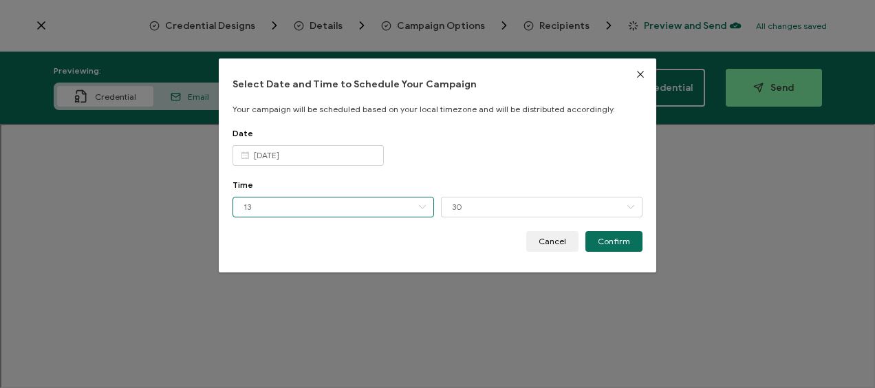
click at [331, 206] on input "13" at bounding box center [334, 207] width 202 height 21
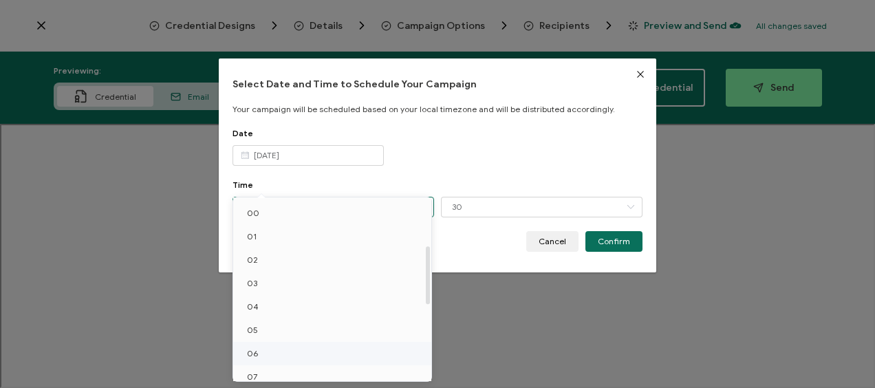
scroll to position [150, 0]
drag, startPoint x: 267, startPoint y: 341, endPoint x: 380, endPoint y: 285, distance: 126.1
click at [267, 341] on li "12" at bounding box center [334, 343] width 203 height 23
type input "12"
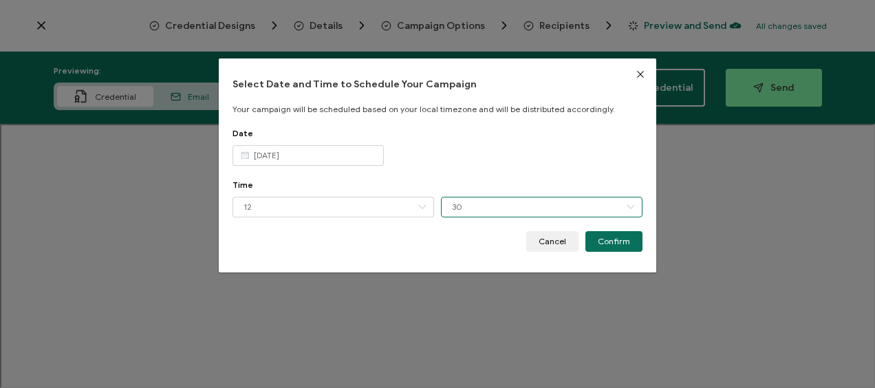
click at [461, 211] on input "30" at bounding box center [542, 207] width 202 height 21
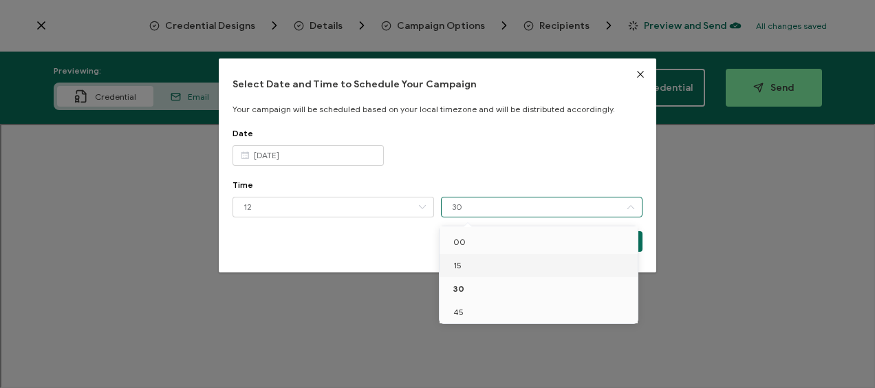
click at [469, 266] on li "15" at bounding box center [541, 265] width 203 height 23
type input "15"
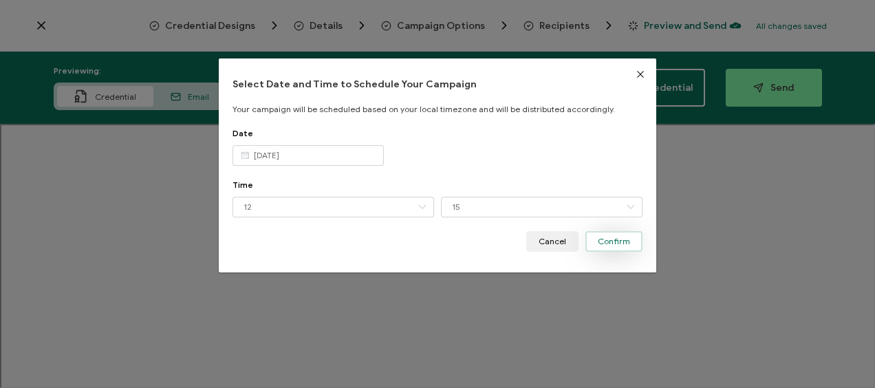
click at [594, 238] on button "Confirm" at bounding box center [613, 241] width 57 height 21
